Goal: Transaction & Acquisition: Purchase product/service

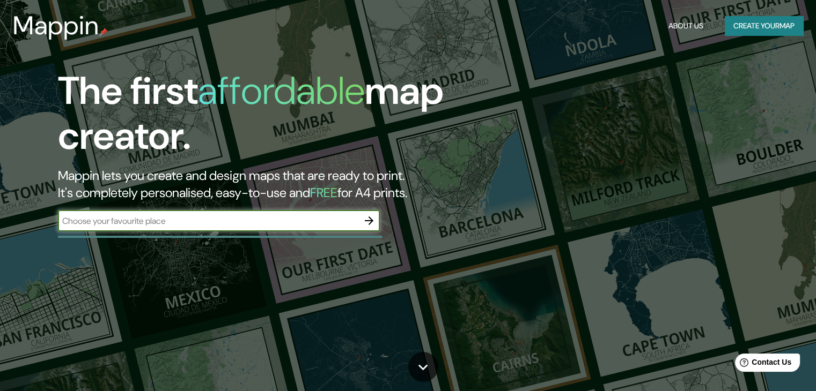
click at [354, 221] on input "text" at bounding box center [208, 221] width 300 height 12
type input "[PERSON_NAME] CHICLAYO"
click at [372, 220] on icon "button" at bounding box center [369, 221] width 9 height 9
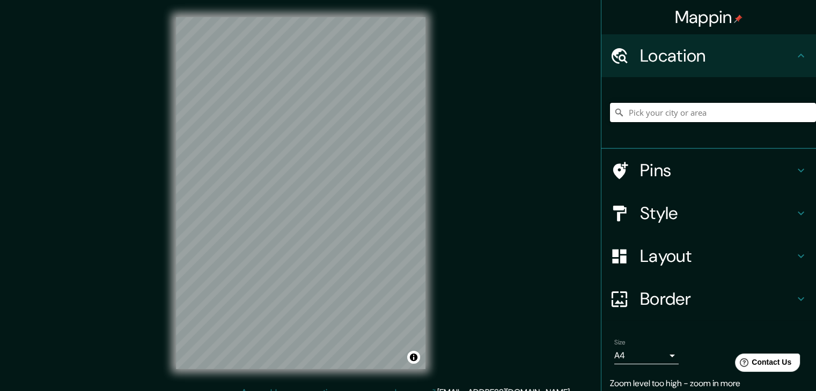
click at [647, 110] on input "Pick your city or area" at bounding box center [713, 112] width 206 height 19
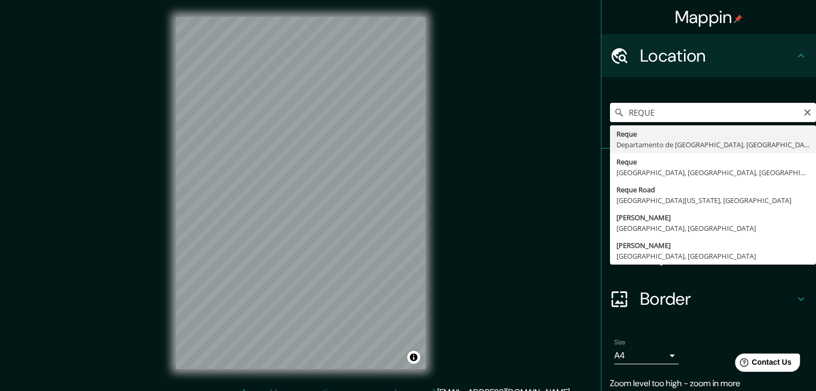
type input "Reque, Departamento de Lambayeque, [GEOGRAPHIC_DATA]"
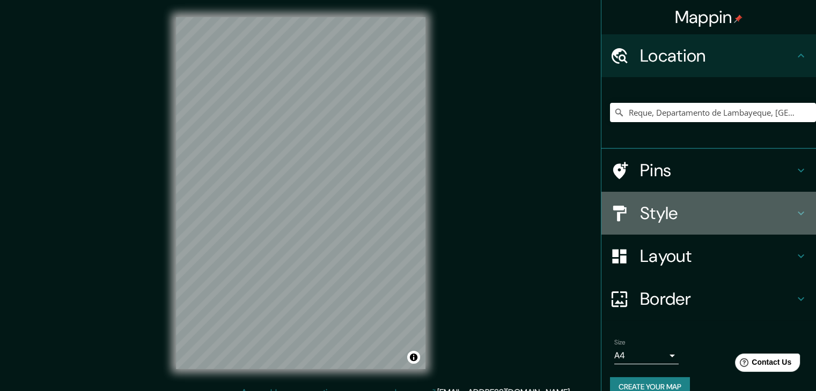
click at [708, 210] on h4 "Style" at bounding box center [717, 213] width 154 height 21
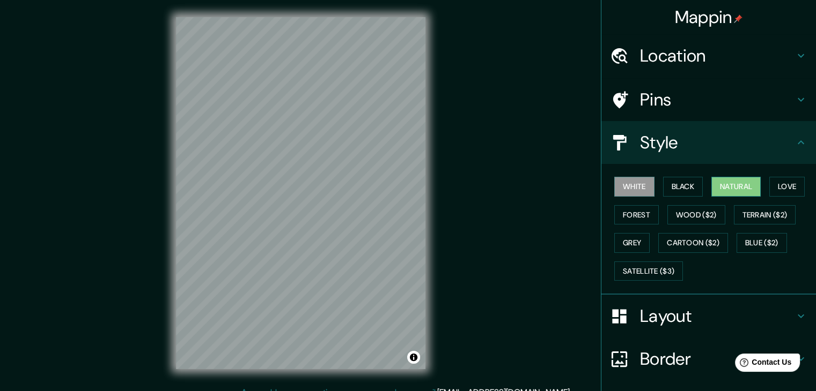
click at [744, 179] on button "Natural" at bounding box center [735, 187] width 49 height 20
click at [443, 189] on div "Mappin Location Reque, [GEOGRAPHIC_DATA], [GEOGRAPHIC_DATA] Pins Style White Bl…" at bounding box center [408, 202] width 816 height 404
